Goal: Task Accomplishment & Management: Manage account settings

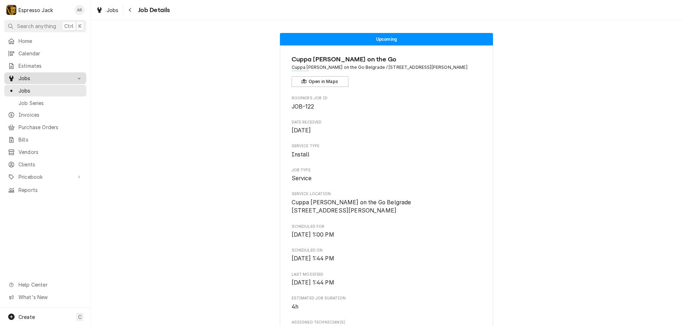
click at [26, 77] on span "Jobs" at bounding box center [45, 78] width 54 height 7
click at [32, 76] on span "Jobs" at bounding box center [45, 78] width 54 height 7
click at [33, 99] on div "Job Series" at bounding box center [45, 103] width 79 height 9
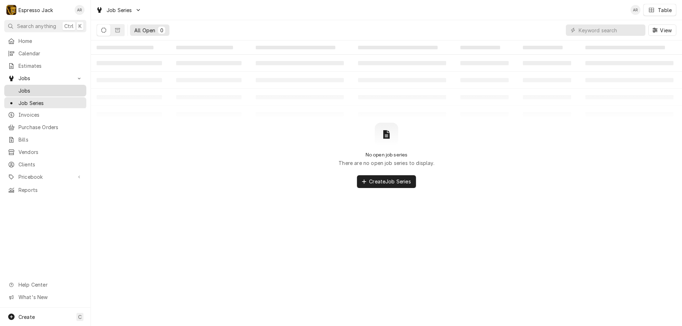
click at [25, 88] on span "Jobs" at bounding box center [50, 90] width 64 height 7
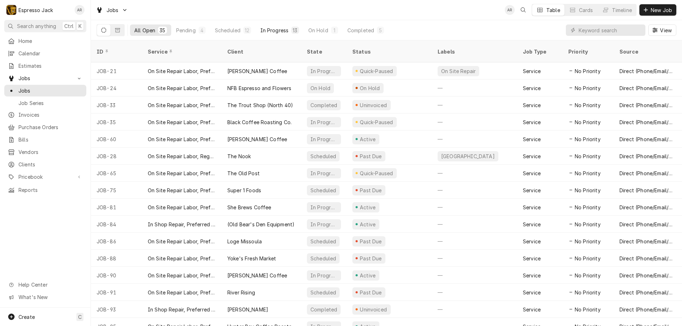
click at [266, 29] on div "In Progress" at bounding box center [274, 30] width 28 height 7
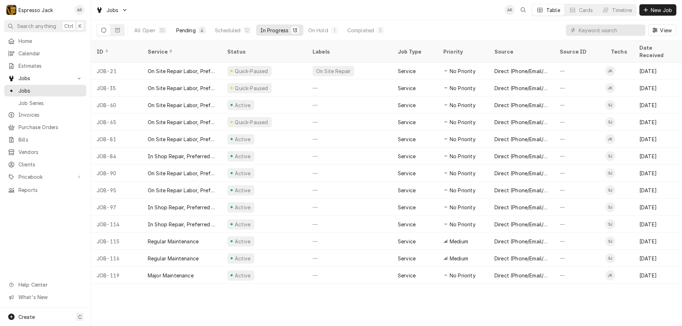
click at [179, 31] on div "Pending" at bounding box center [186, 30] width 20 height 7
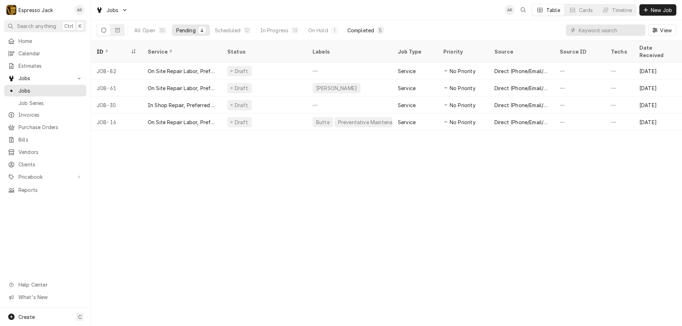
click at [354, 28] on div "Completed" at bounding box center [360, 30] width 27 height 7
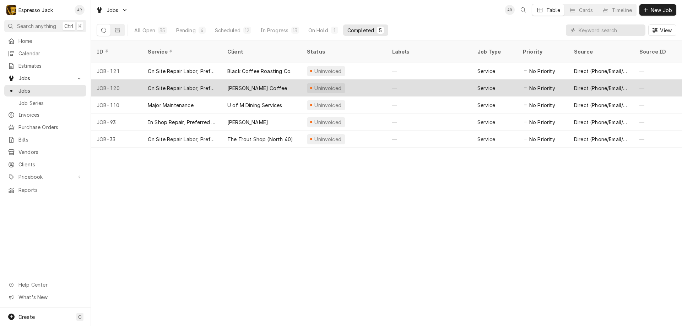
click at [228, 85] on div "[PERSON_NAME] Coffee" at bounding box center [257, 88] width 60 height 7
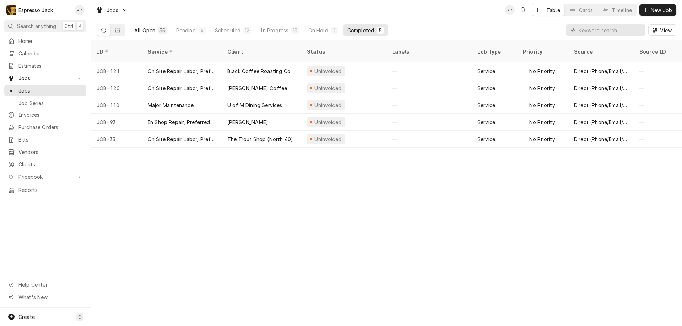
click at [144, 33] on div "All Open" at bounding box center [144, 30] width 21 height 7
